Goal: Information Seeking & Learning: Check status

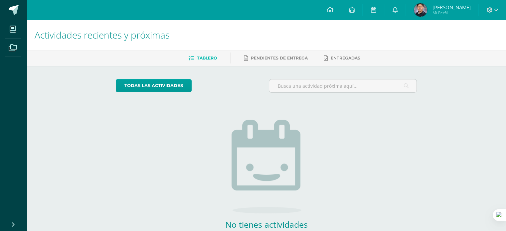
click at [453, 12] on span "Mi Perfil" at bounding box center [451, 13] width 38 height 6
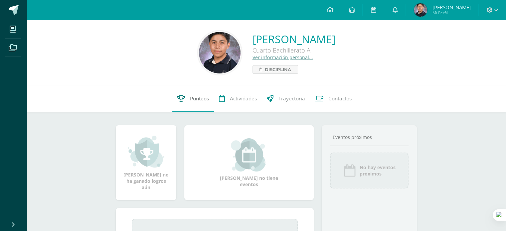
click at [205, 101] on span "Punteos" at bounding box center [199, 98] width 19 height 7
